Goal: Transaction & Acquisition: Book appointment/travel/reservation

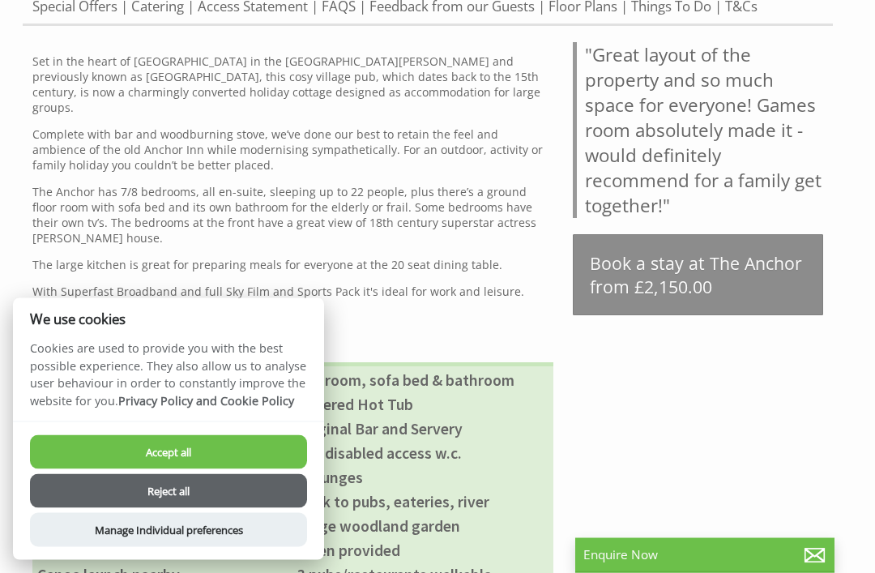
scroll to position [670, 0]
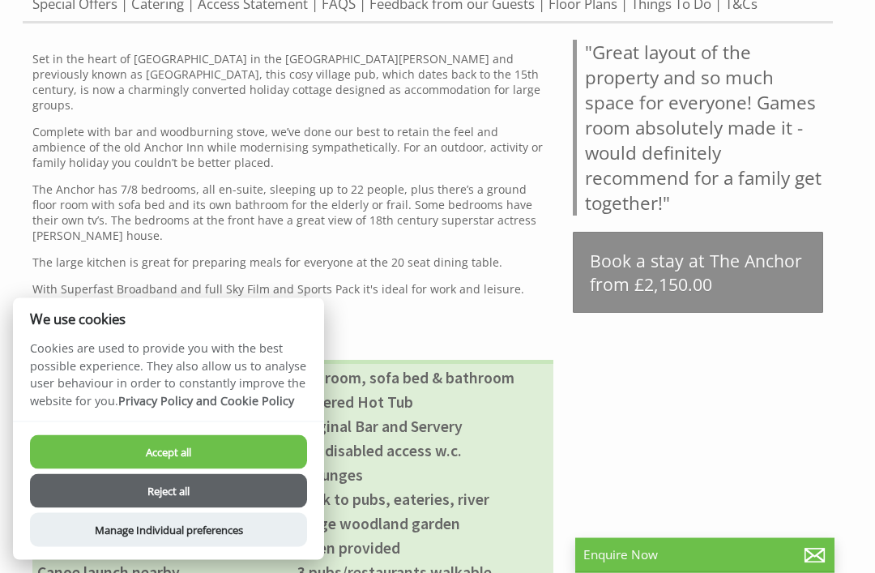
click at [154, 508] on button "Reject all" at bounding box center [168, 491] width 277 height 34
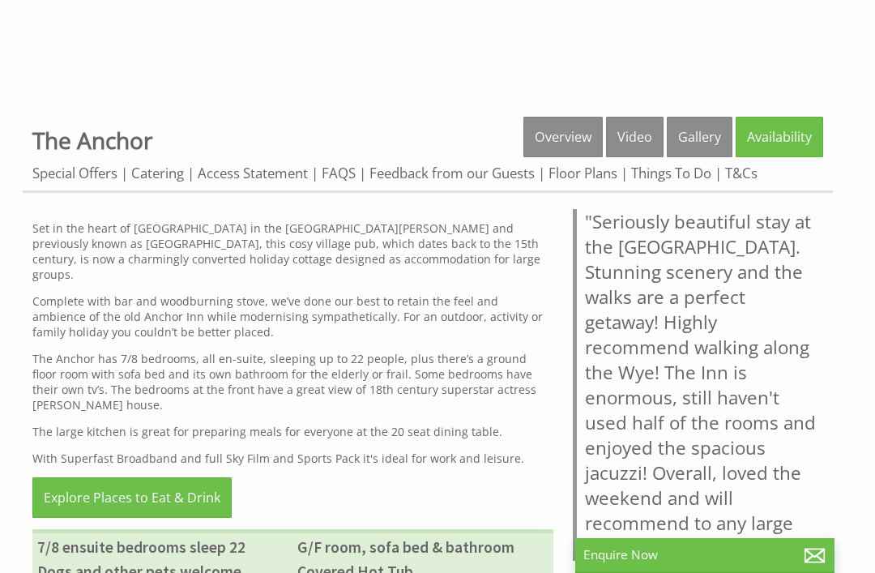
scroll to position [504, 0]
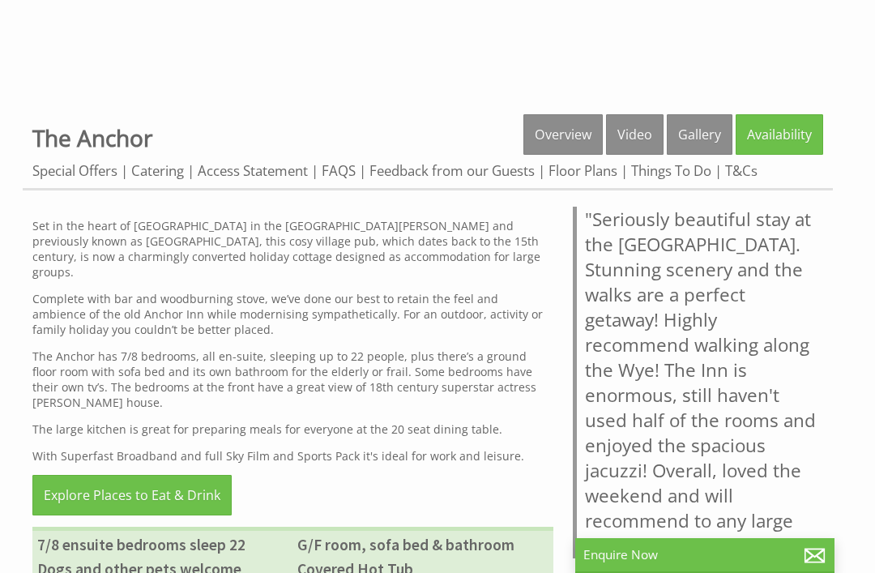
click at [685, 144] on link "Gallery" at bounding box center [699, 134] width 66 height 40
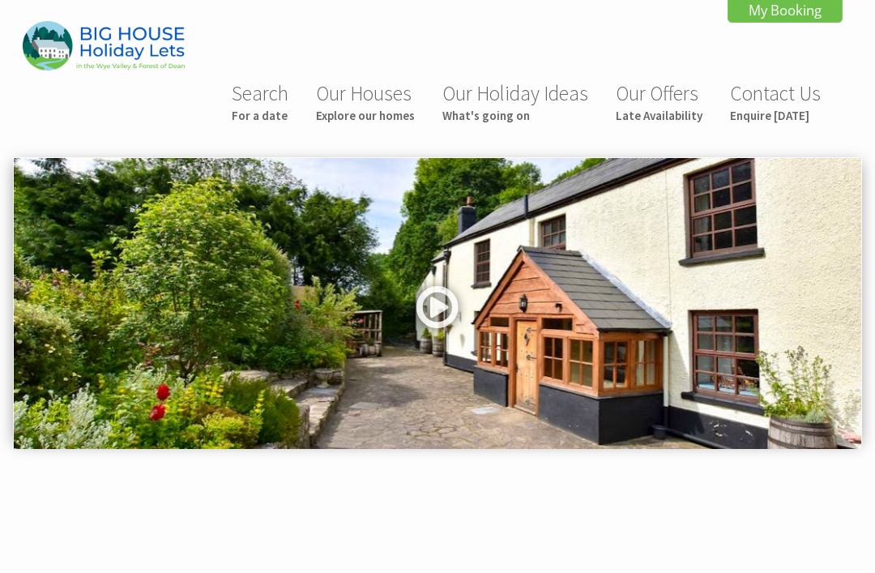
click at [432, 307] on link at bounding box center [437, 312] width 49 height 66
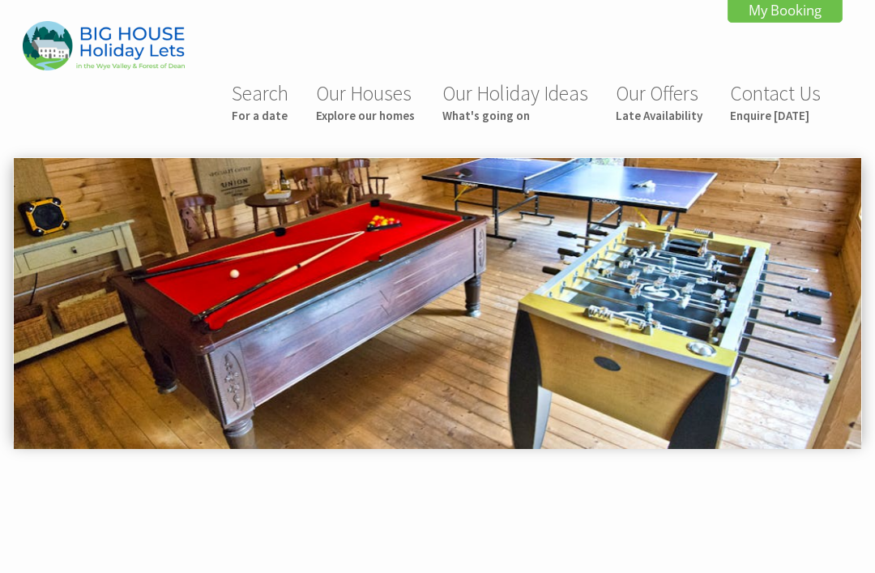
scroll to position [598, 0]
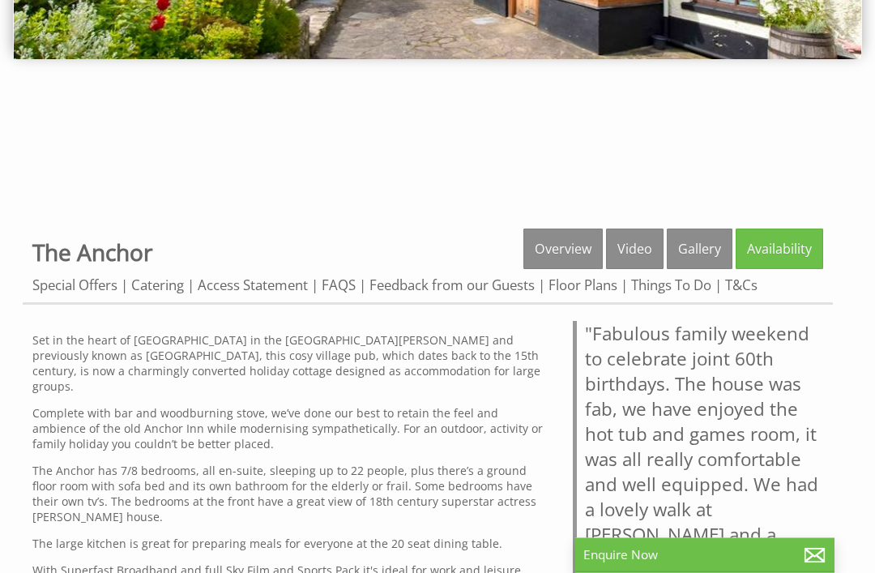
scroll to position [390, 0]
click at [693, 246] on link "Gallery" at bounding box center [699, 248] width 66 height 40
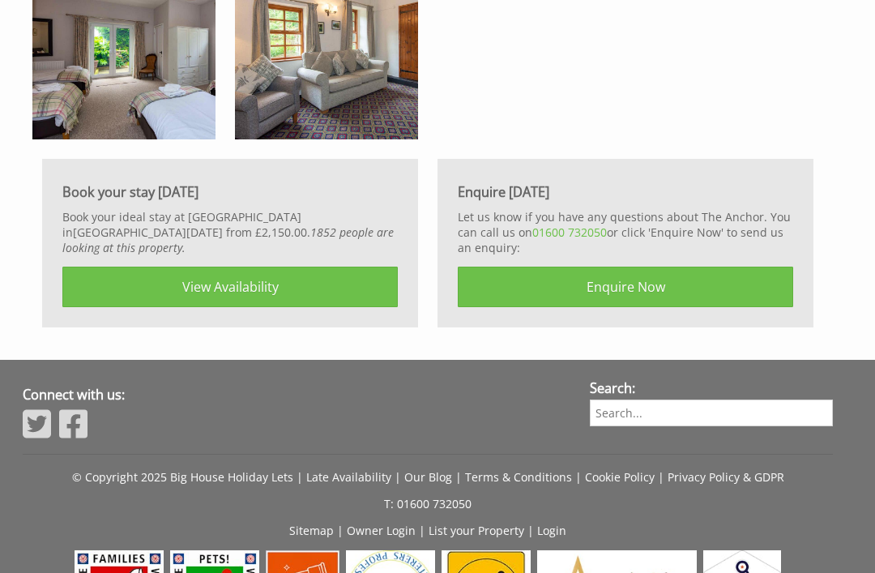
scroll to position [2971, 0]
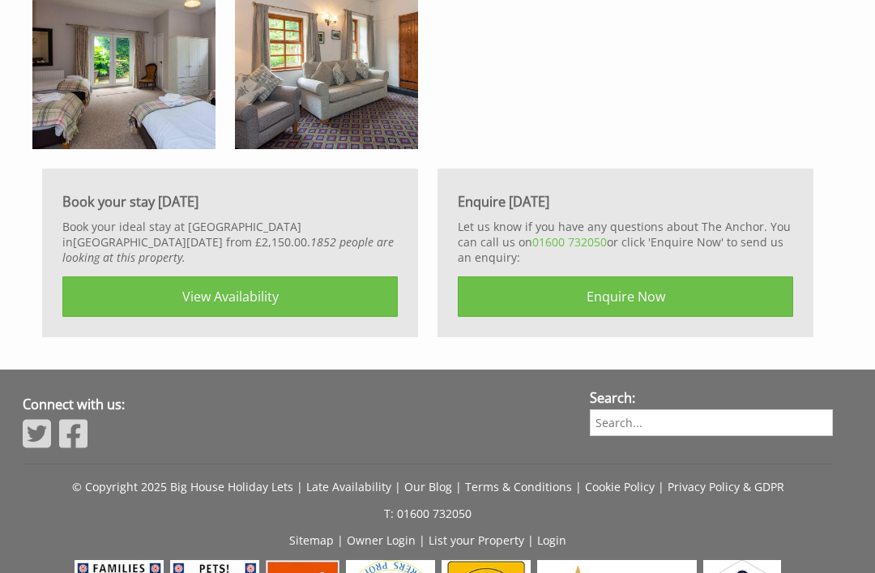
click at [208, 305] on link "View Availability" at bounding box center [229, 296] width 335 height 40
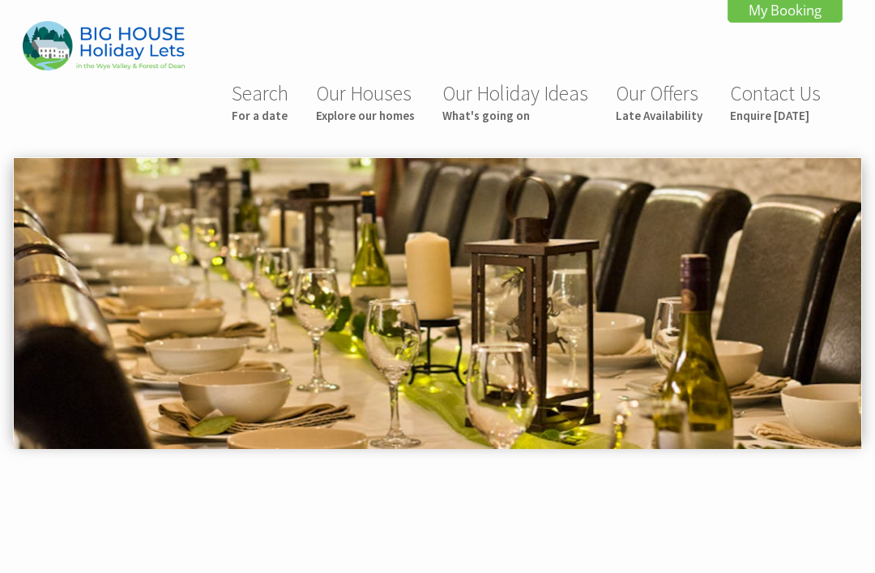
click at [142, 305] on img at bounding box center [437, 303] width 847 height 291
click at [346, 113] on small "Explore our homes" at bounding box center [365, 115] width 99 height 15
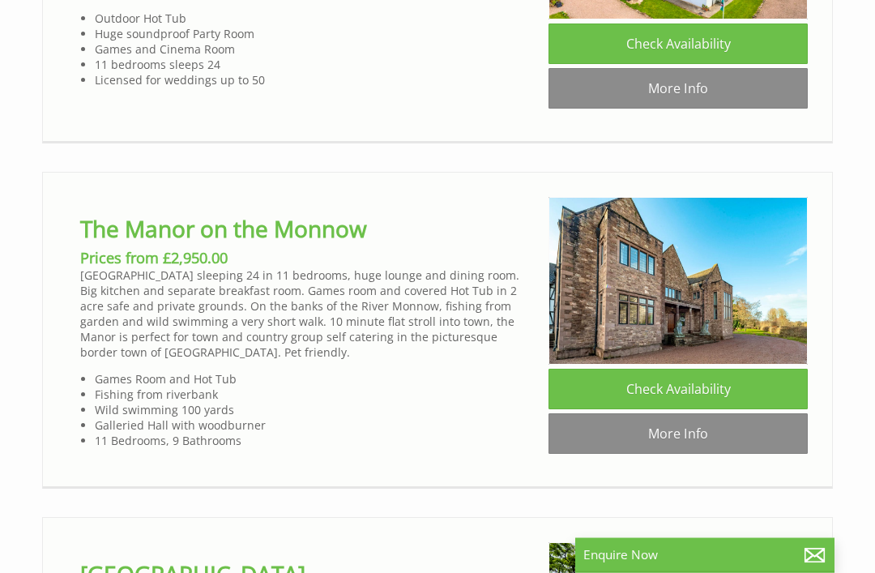
scroll to position [3208, 0]
click at [625, 388] on link "Check Availability" at bounding box center [677, 388] width 259 height 40
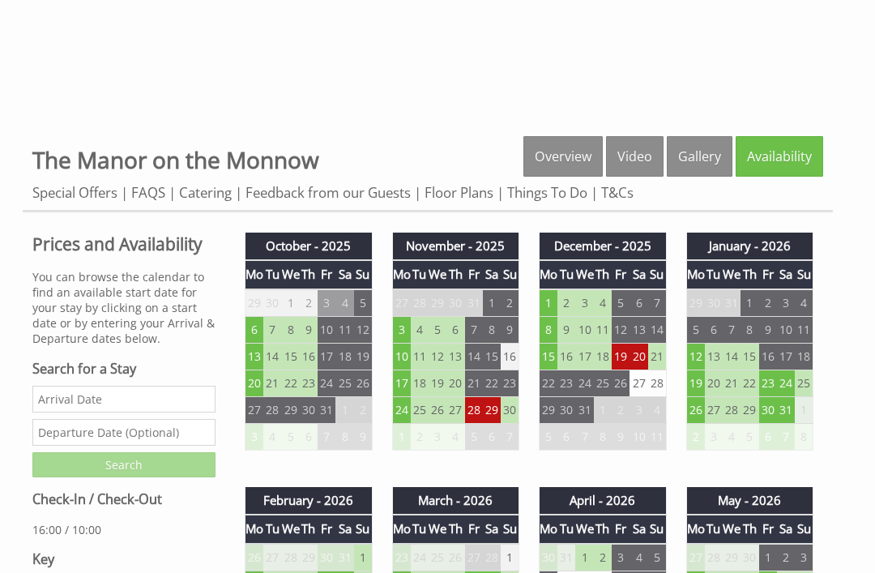
scroll to position [476, 0]
